Goal: Task Accomplishment & Management: Complete application form

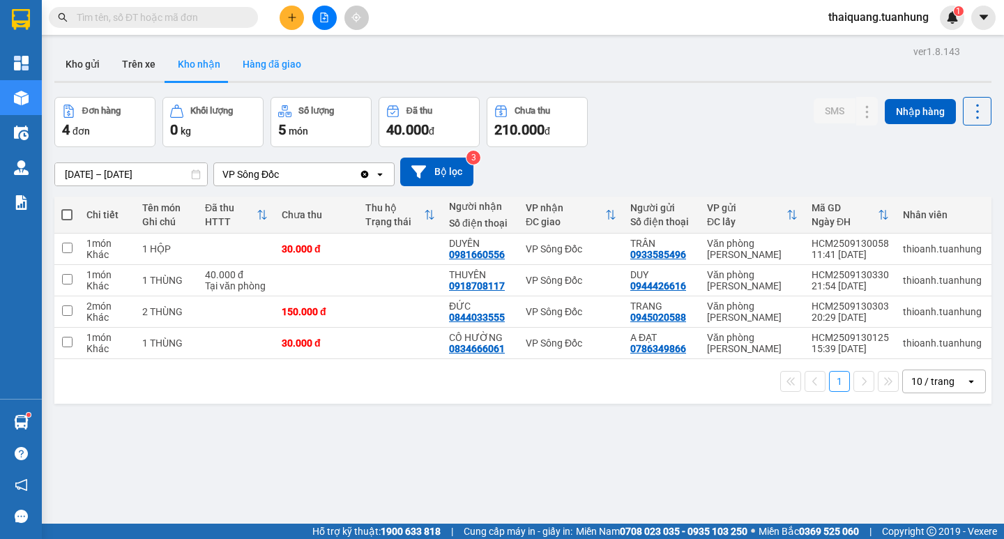
click at [268, 65] on button "Hàng đã giao" at bounding box center [272, 63] width 81 height 33
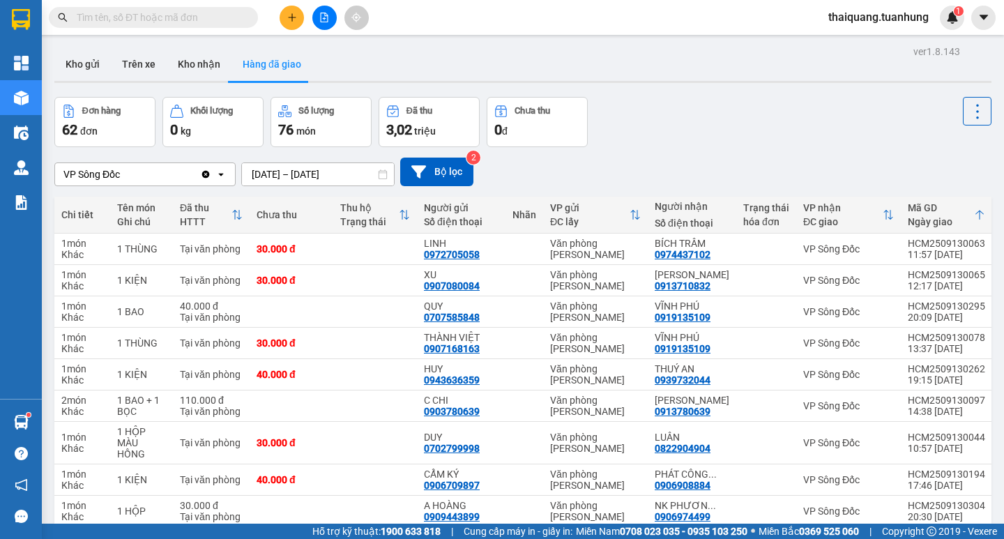
click at [203, 18] on input "text" at bounding box center [159, 17] width 165 height 15
click at [199, 67] on button "Kho nhận" at bounding box center [199, 63] width 65 height 33
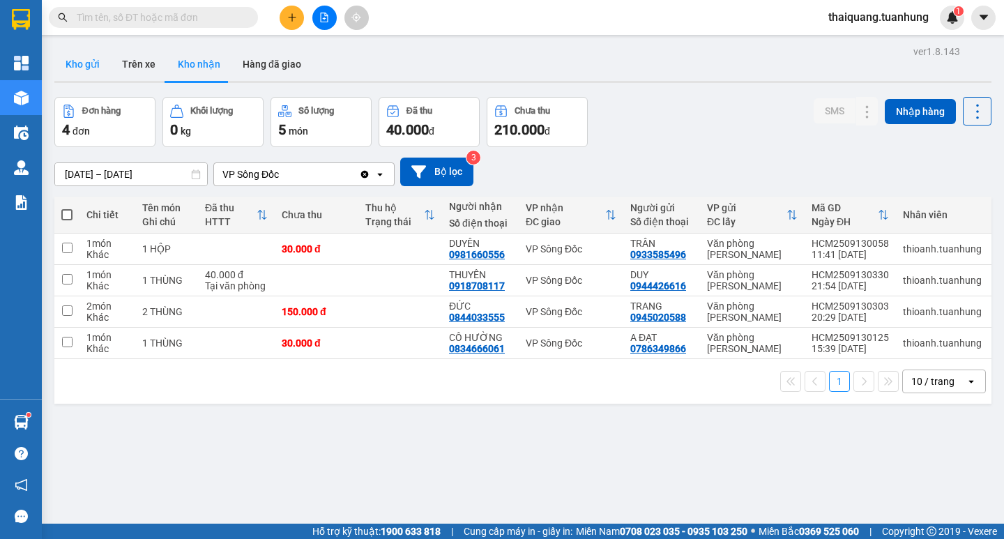
click at [82, 66] on button "Kho gửi" at bounding box center [82, 63] width 56 height 33
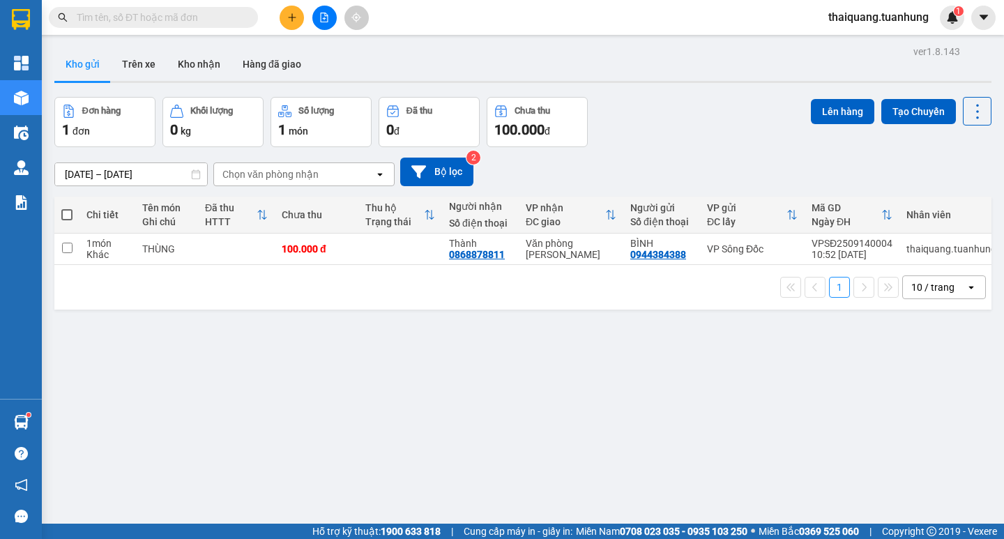
click at [198, 10] on input "text" at bounding box center [159, 17] width 165 height 15
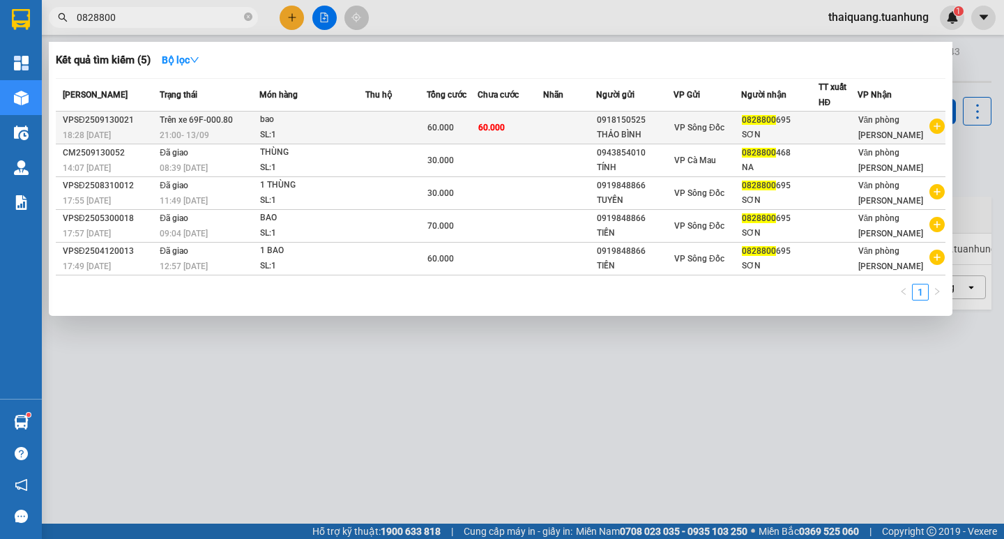
type input "0828800"
click at [785, 135] on div "SƠN" at bounding box center [780, 135] width 76 height 15
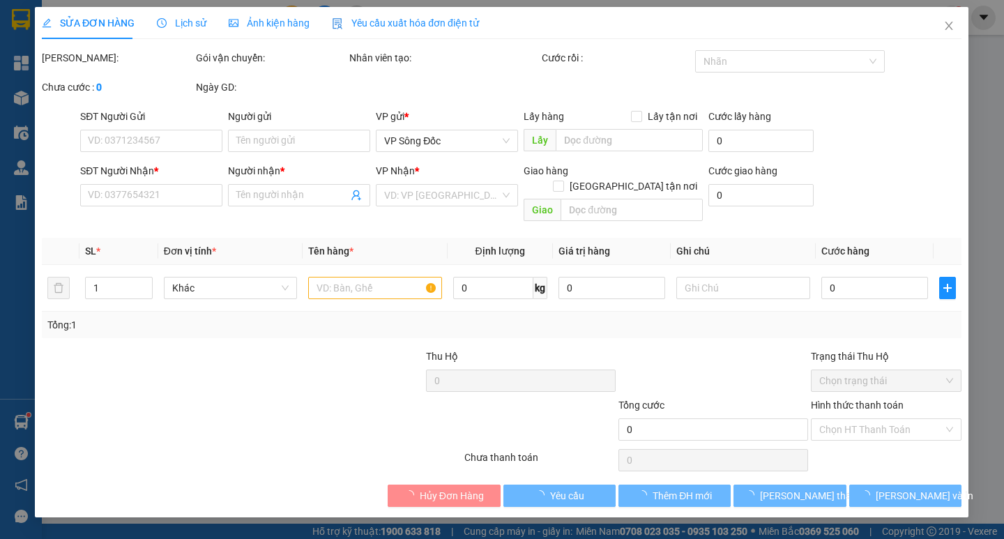
type input "0918150525"
type input "THẢO BÌNH"
type input "0828800695"
type input "SƠN"
type input "60.000"
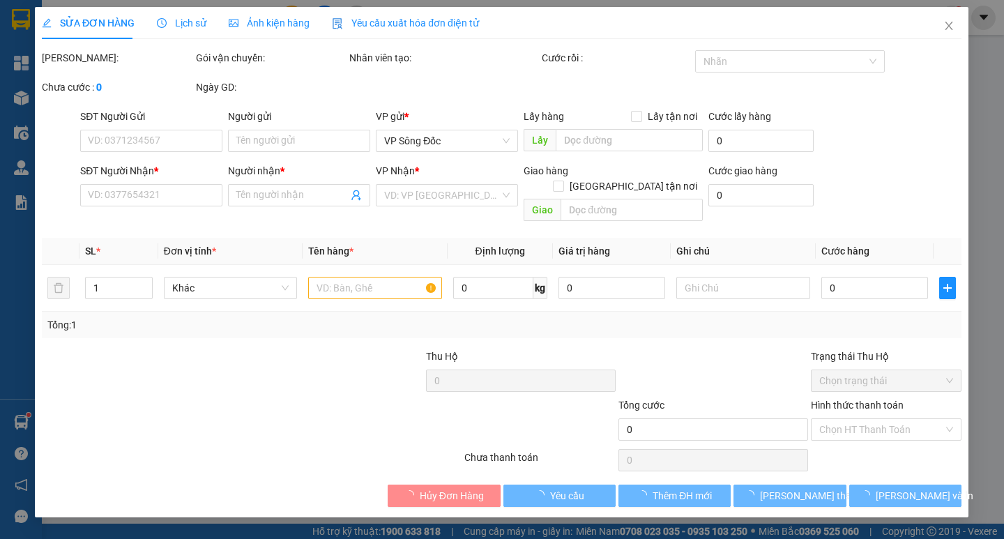
type input "60.000"
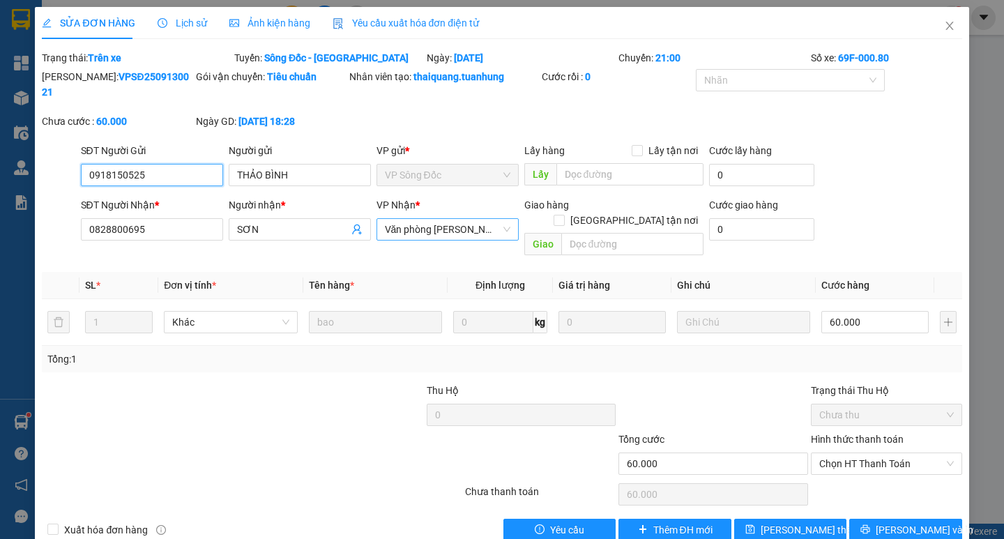
click at [456, 219] on span "Văn phòng [PERSON_NAME]" at bounding box center [448, 229] width 126 height 21
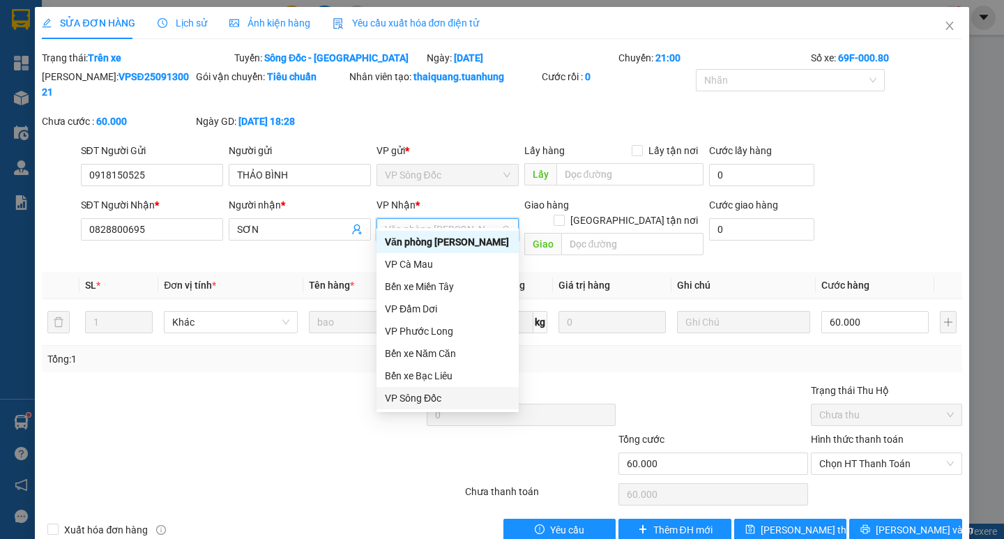
click at [432, 397] on div "VP Sông Đốc" at bounding box center [448, 398] width 126 height 15
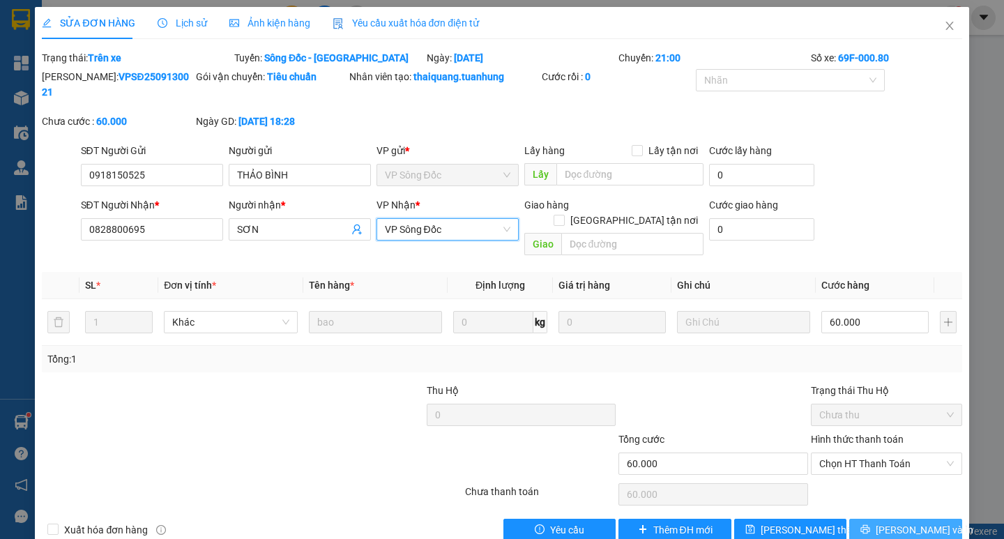
click at [891, 519] on button "[PERSON_NAME] và In" at bounding box center [905, 530] width 112 height 22
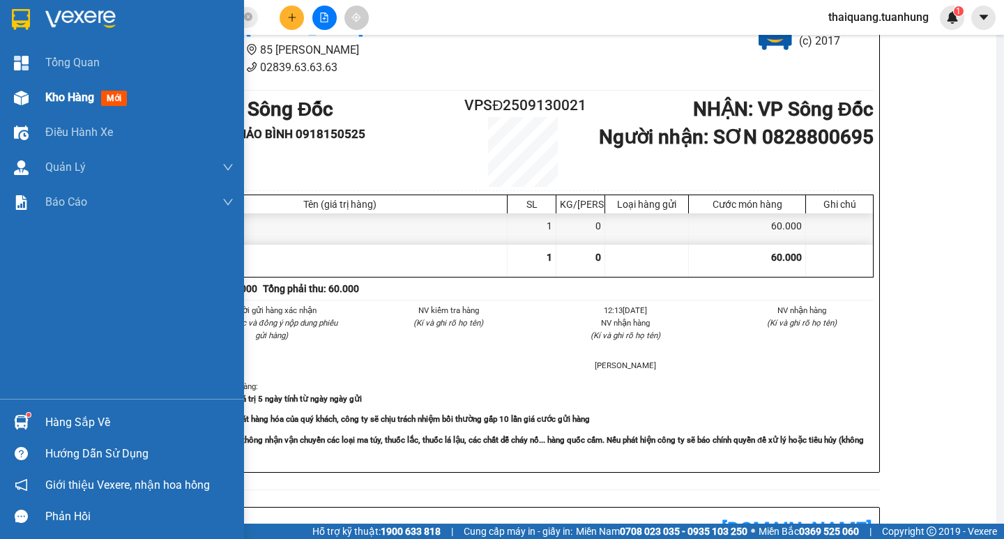
click at [48, 103] on span "Kho hàng" at bounding box center [69, 97] width 49 height 13
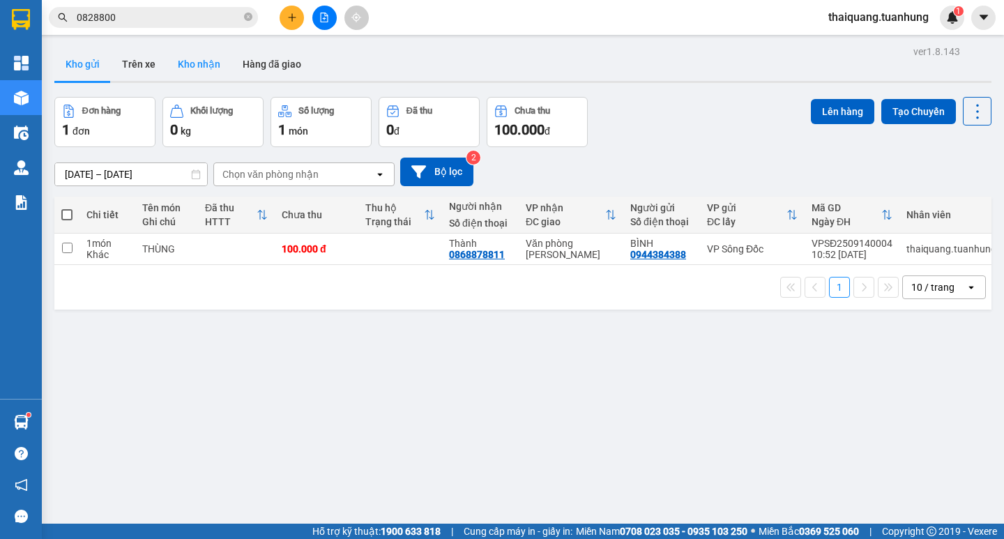
click at [206, 73] on button "Kho nhận" at bounding box center [199, 63] width 65 height 33
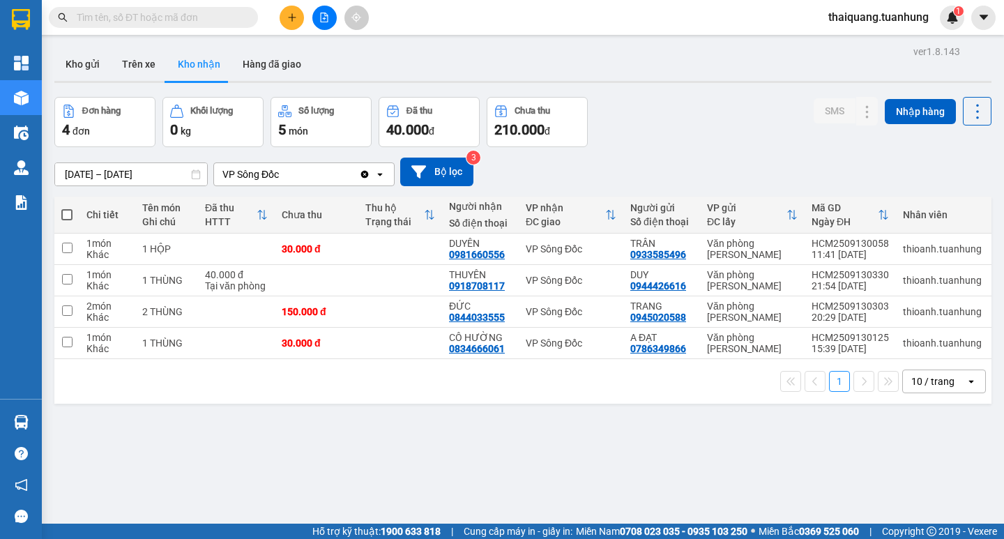
click at [199, 21] on input "text" at bounding box center [159, 17] width 165 height 15
click at [199, 64] on button "Kho nhận" at bounding box center [199, 63] width 65 height 33
click at [191, 65] on button "Kho nhận" at bounding box center [199, 63] width 65 height 33
click at [196, 18] on input "text" at bounding box center [159, 17] width 165 height 15
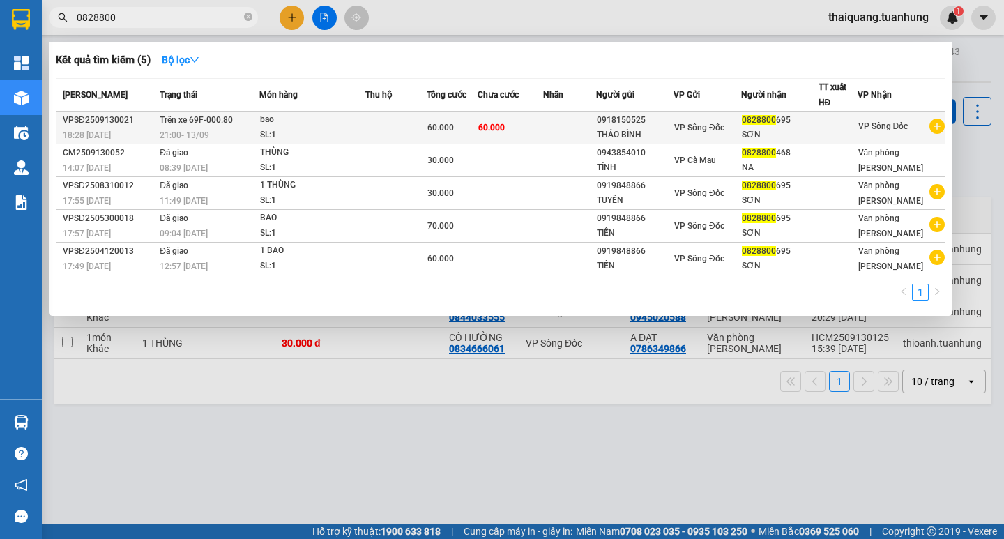
type input "0828800"
click at [760, 128] on div "SƠN" at bounding box center [780, 135] width 76 height 15
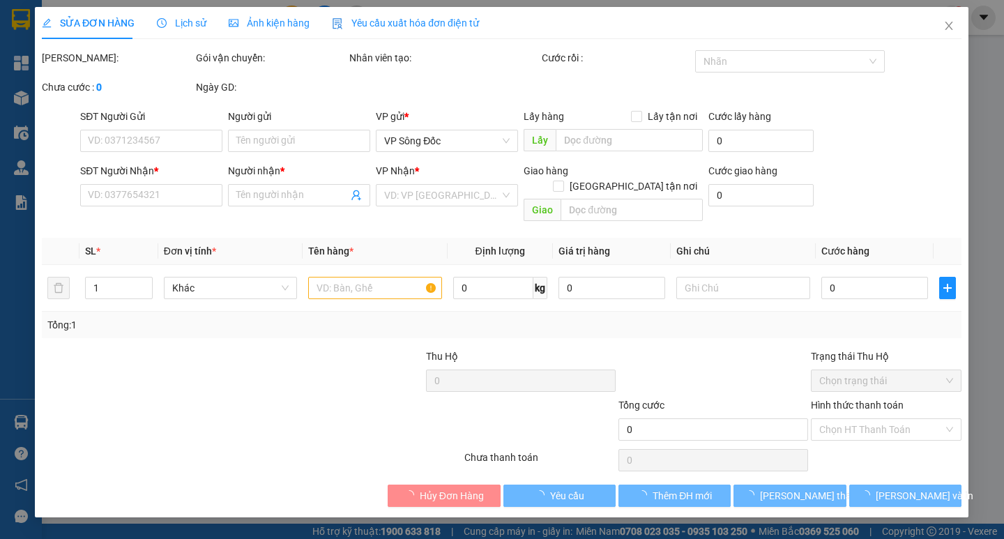
type input "0918150525"
type input "THẢO BÌNH"
type input "0828800695"
type input "SƠN"
type input "60.000"
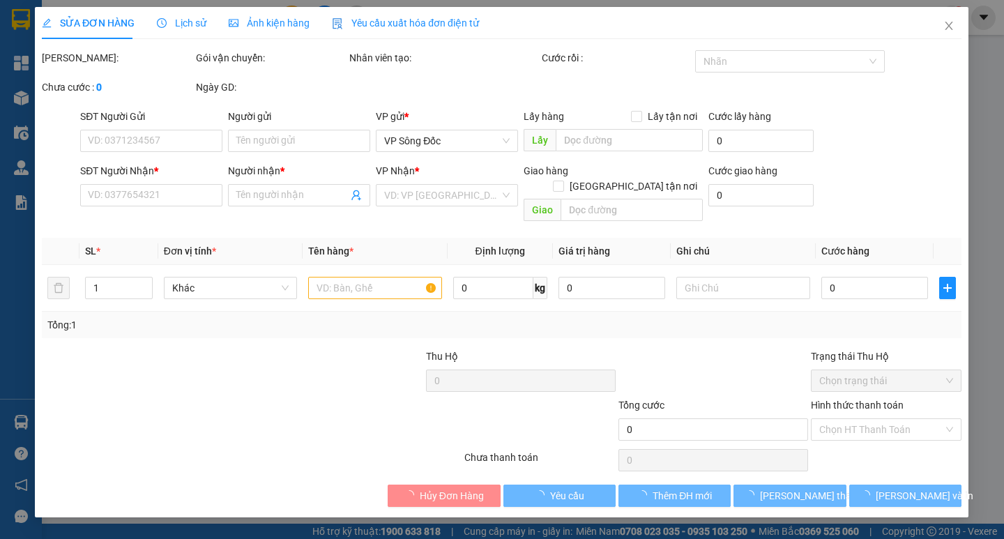
type input "60.000"
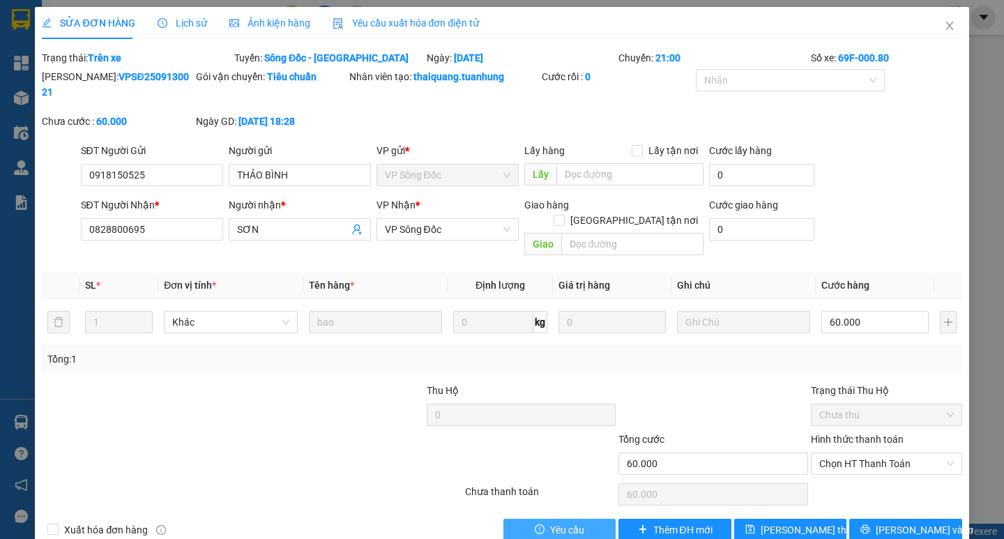
click at [569, 522] on span "Yêu cầu" at bounding box center [567, 529] width 34 height 15
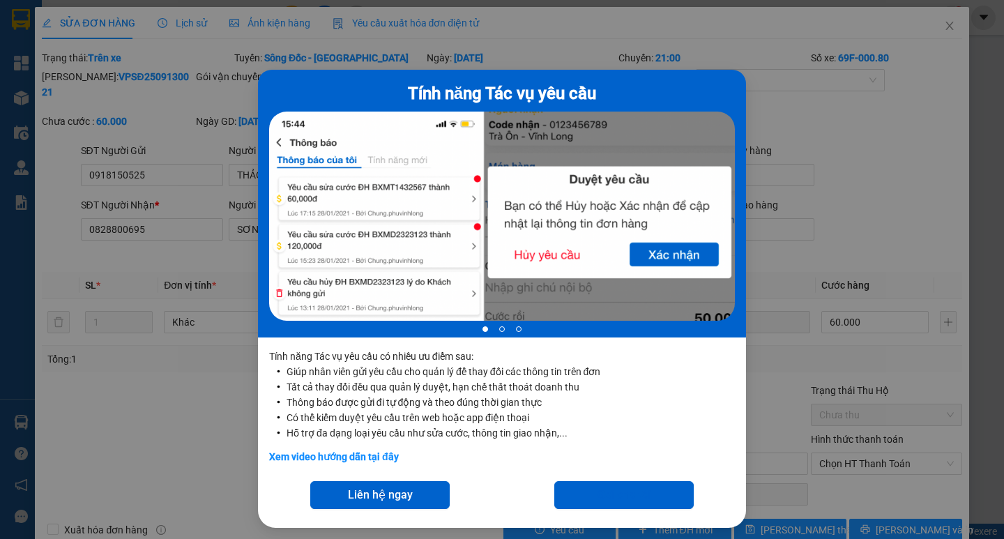
click at [906, 153] on div "Tính năng Tác vụ yêu cầu 1 of 3 Tính năng Tác vụ yêu cầu có nhiều ưu điểm sau: …" at bounding box center [502, 269] width 1004 height 539
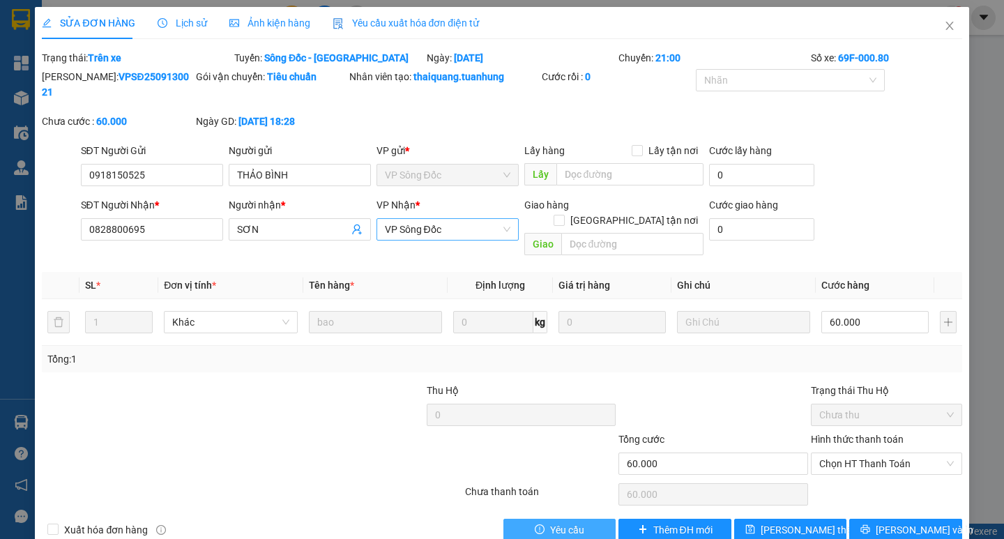
click at [461, 224] on span "VP Sông Đốc" at bounding box center [448, 229] width 126 height 21
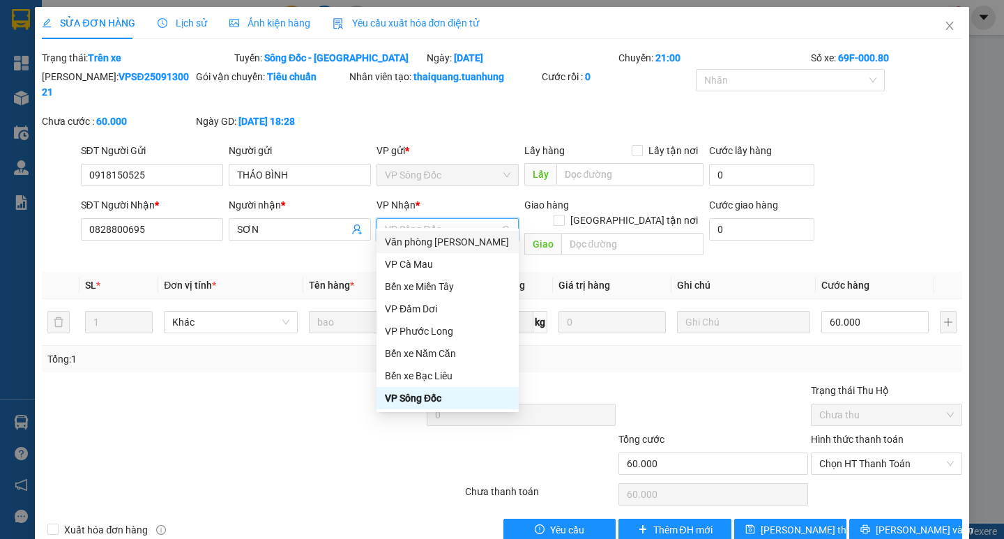
click at [463, 243] on div "Văn phòng [PERSON_NAME]" at bounding box center [448, 241] width 126 height 15
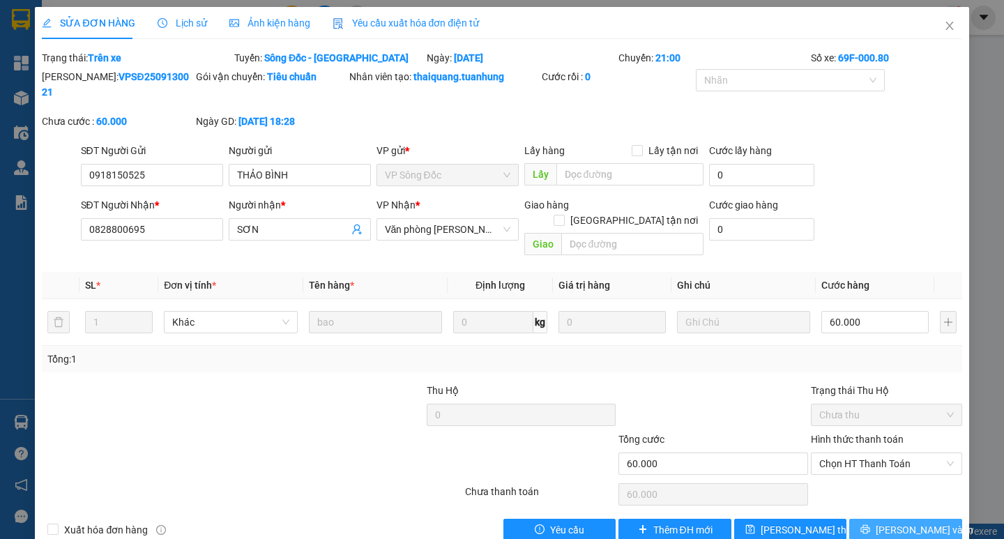
click at [870, 519] on button "[PERSON_NAME] và In" at bounding box center [905, 530] width 112 height 22
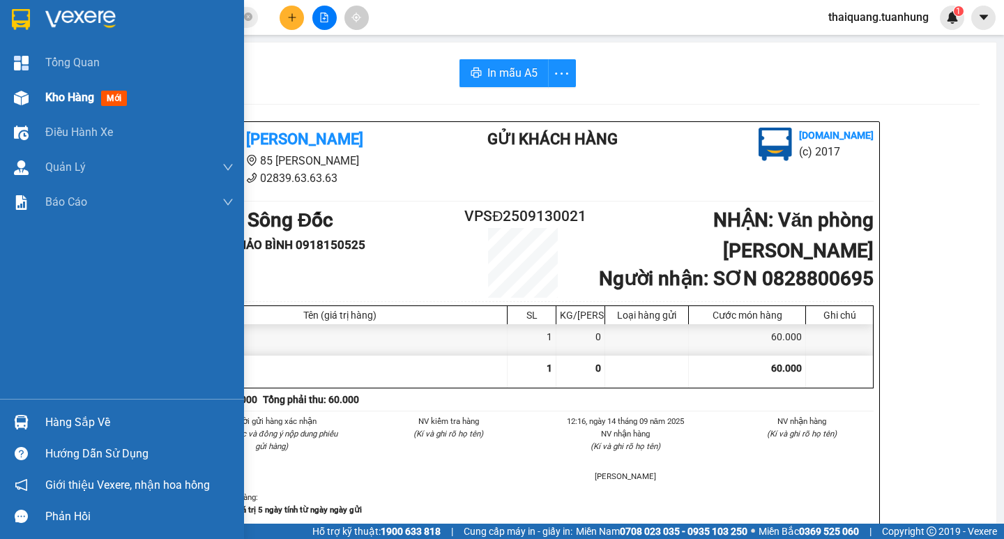
click at [67, 100] on span "Kho hàng" at bounding box center [69, 97] width 49 height 13
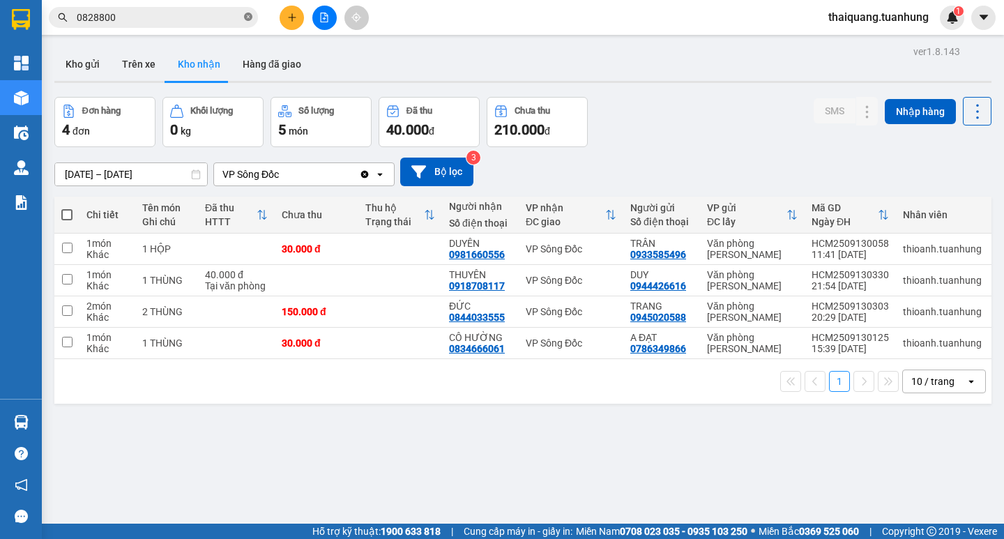
click at [247, 20] on icon "close-circle" at bounding box center [248, 17] width 8 height 8
click at [199, 61] on button "Kho nhận" at bounding box center [199, 63] width 65 height 33
click at [407, 422] on div "ver 1.8.143 Kho gửi Trên xe Kho nhận Hàng đã giao Đơn hàng 4 đơn Khối lượng 0 k…" at bounding box center [523, 311] width 949 height 539
click at [829, 391] on button "1" at bounding box center [839, 381] width 21 height 21
click at [377, 470] on div "ver 1.8.143 Kho gửi Trên xe Kho nhận Hàng đã giao Đơn hàng 4 đơn Khối lượng 0 k…" at bounding box center [523, 311] width 949 height 539
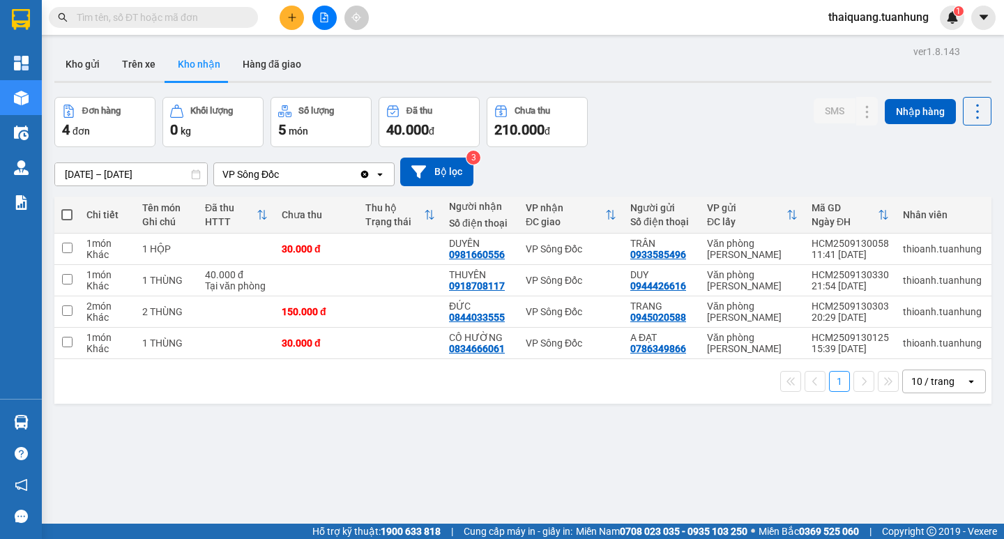
click at [208, 62] on button "Kho nhận" at bounding box center [199, 63] width 65 height 33
click at [158, 20] on input "text" at bounding box center [159, 17] width 165 height 15
click at [682, 120] on div "Đơn hàng 4 đơn Khối lượng 0 kg Số lượng 5 món Đã thu 40.000 đ Chưa thu 210.000 …" at bounding box center [522, 122] width 937 height 50
